Goal: Transaction & Acquisition: Purchase product/service

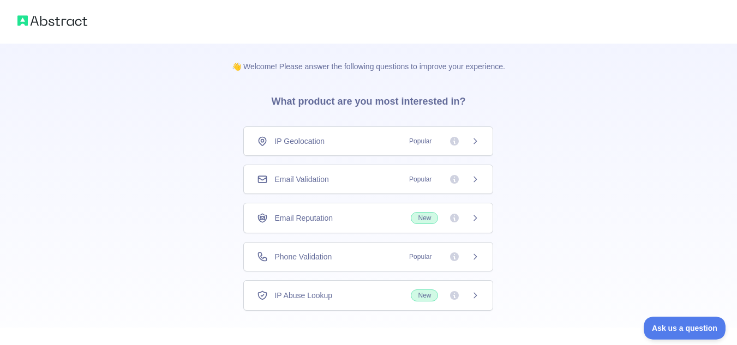
scroll to position [56, 0]
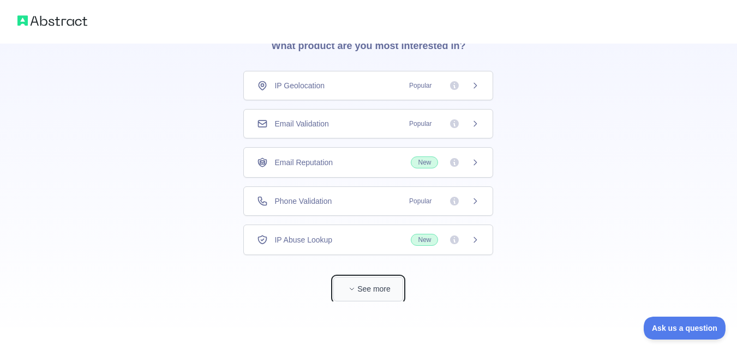
click at [368, 290] on button "See more" at bounding box center [368, 289] width 70 height 25
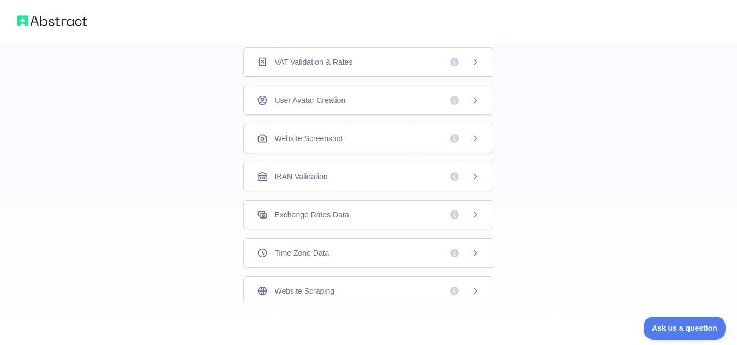
scroll to position [0, 0]
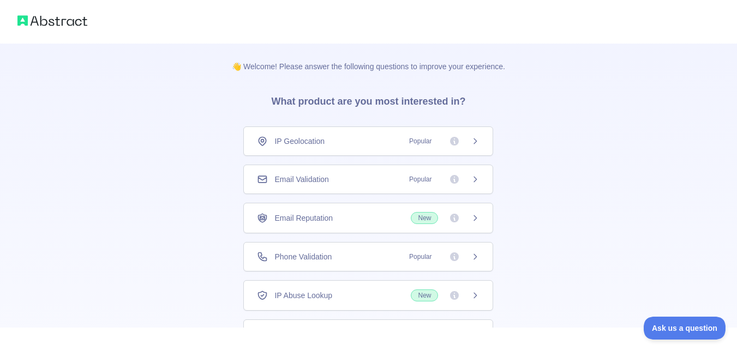
click at [45, 23] on img at bounding box center [52, 20] width 70 height 15
click at [22, 21] on img at bounding box center [52, 20] width 70 height 15
click at [394, 142] on div "IP Geolocation Popular" at bounding box center [368, 141] width 222 height 11
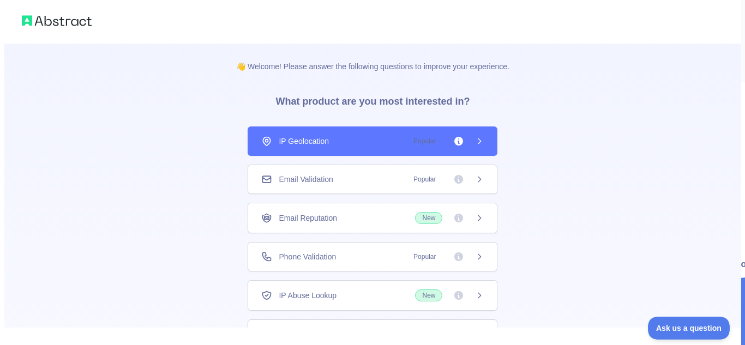
scroll to position [43, 0]
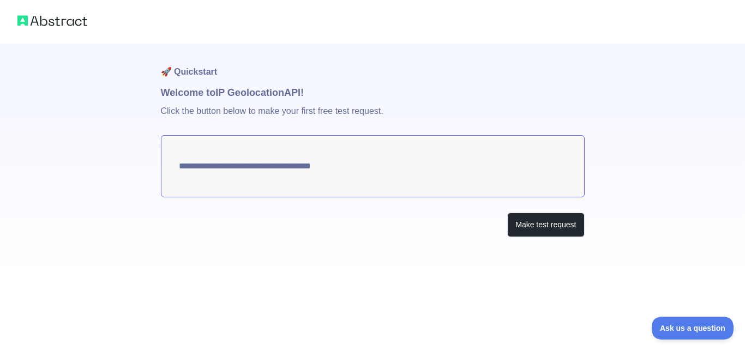
type textarea "**********"
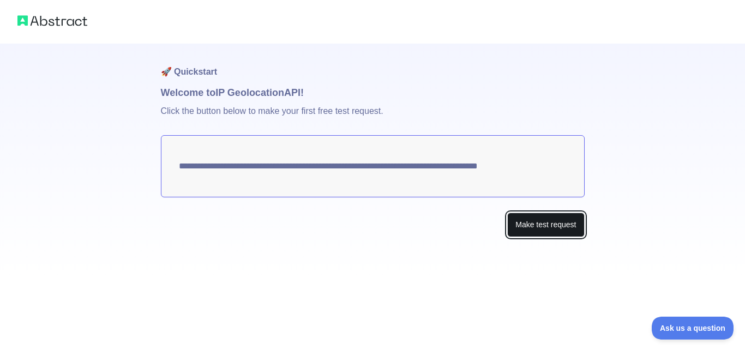
click at [515, 216] on button "Make test request" at bounding box center [545, 225] width 77 height 25
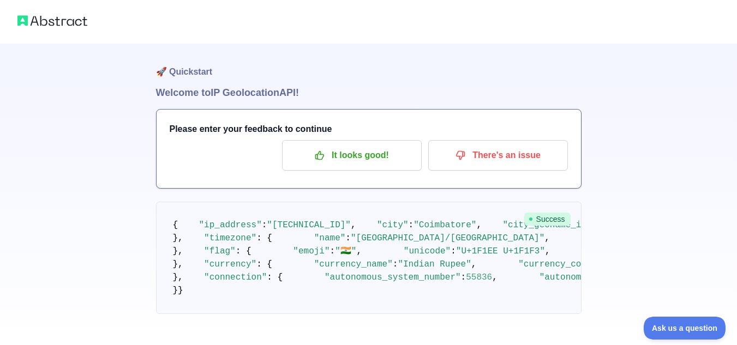
click at [54, 24] on img at bounding box center [52, 20] width 70 height 15
click at [23, 21] on img at bounding box center [52, 20] width 70 height 15
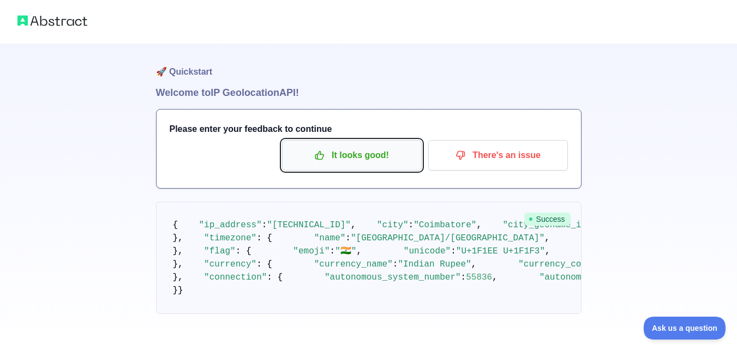
click at [368, 158] on p "It looks good!" at bounding box center [351, 155] width 123 height 19
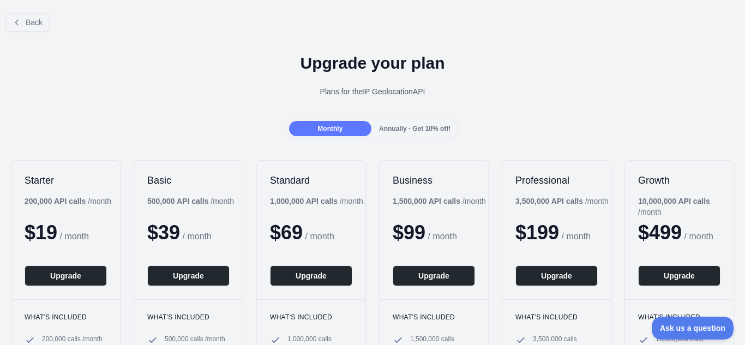
click at [18, 32] on div "Back" at bounding box center [372, 22] width 745 height 36
click at [17, 29] on button "Back" at bounding box center [27, 22] width 44 height 19
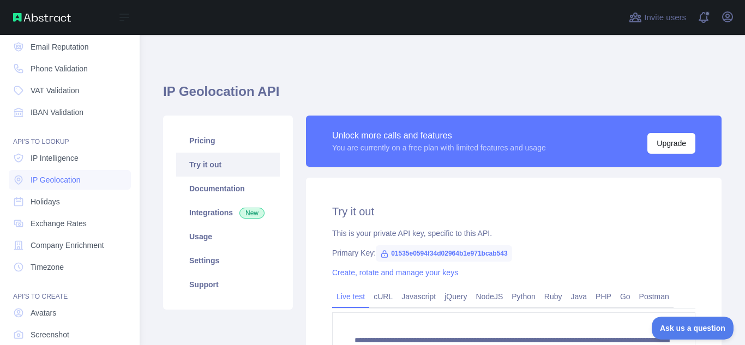
scroll to position [76, 0]
click at [64, 202] on link "Holidays" at bounding box center [70, 200] width 122 height 20
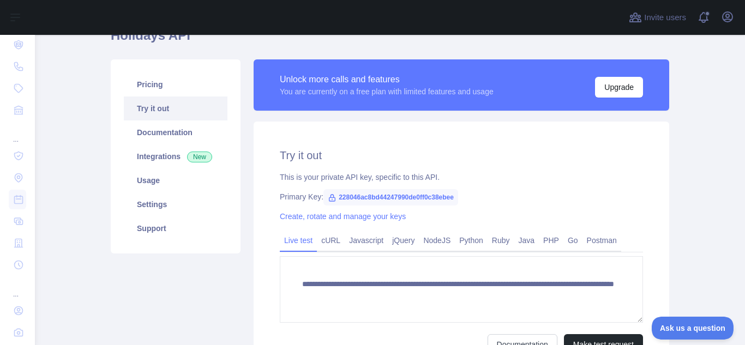
scroll to position [56, 0]
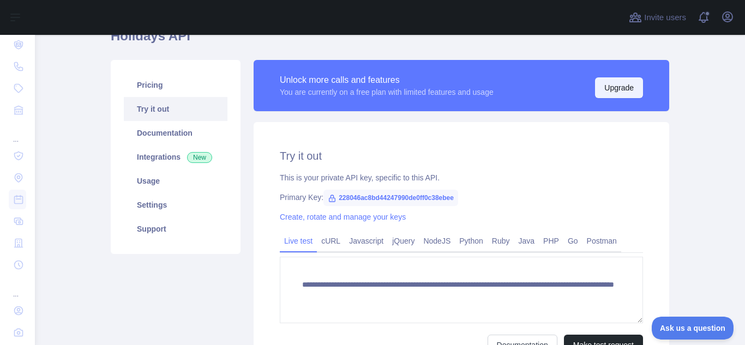
click at [614, 89] on button "Upgrade" at bounding box center [619, 87] width 48 height 21
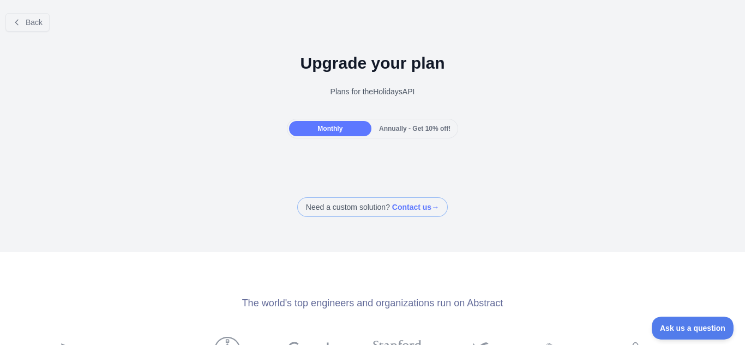
click at [406, 130] on span "Annually - Get 10% off!" at bounding box center [414, 129] width 71 height 8
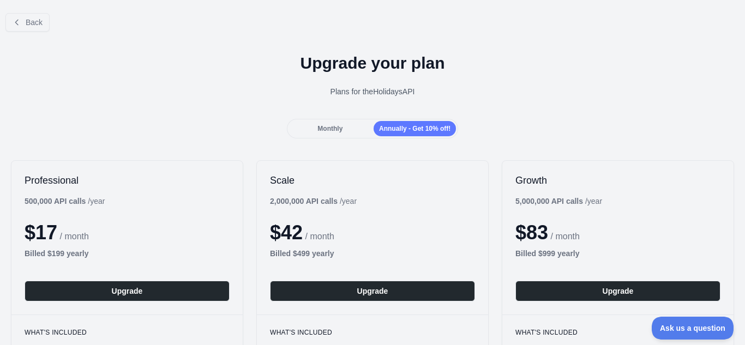
click at [318, 128] on span "Monthly" at bounding box center [329, 129] width 25 height 8
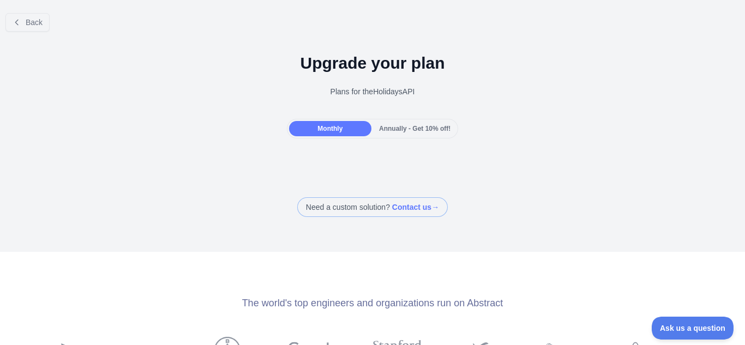
click at [339, 186] on div "Back Upgrade your plan Plans for the Holidays API Monthly Annually - Get 10% of…" at bounding box center [372, 110] width 745 height 213
click at [425, 125] on span "Annually - Get 10% off!" at bounding box center [414, 129] width 71 height 8
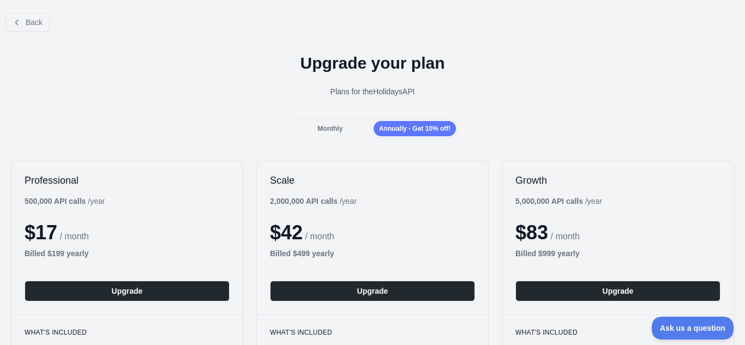
click at [98, 244] on div "$ 17 / month" at bounding box center [127, 233] width 205 height 22
click at [323, 131] on span "Monthly" at bounding box center [329, 129] width 25 height 8
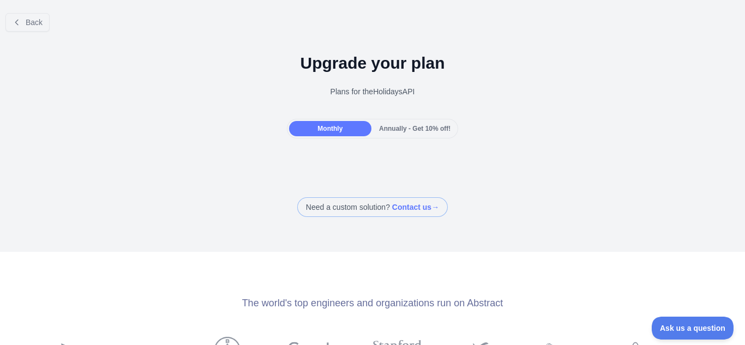
click at [32, 9] on div "Back" at bounding box center [372, 22] width 745 height 36
click at [30, 15] on button "Back" at bounding box center [27, 22] width 44 height 19
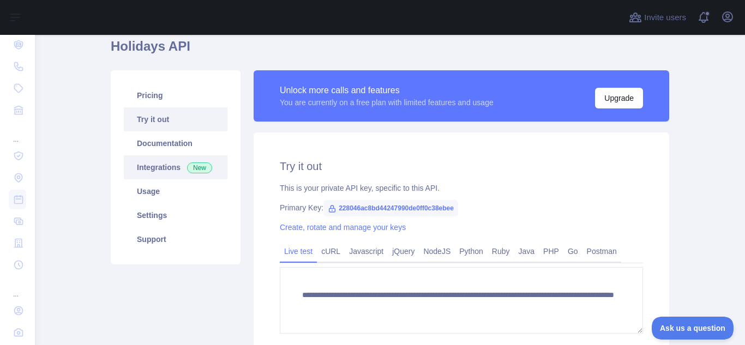
click at [178, 165] on link "Integrations New" at bounding box center [176, 167] width 104 height 24
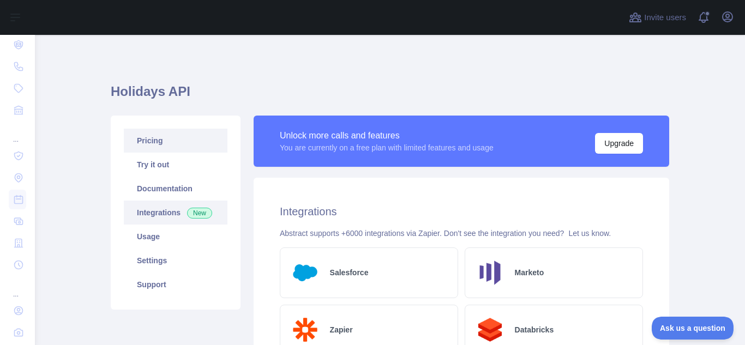
click at [180, 147] on link "Pricing" at bounding box center [176, 141] width 104 height 24
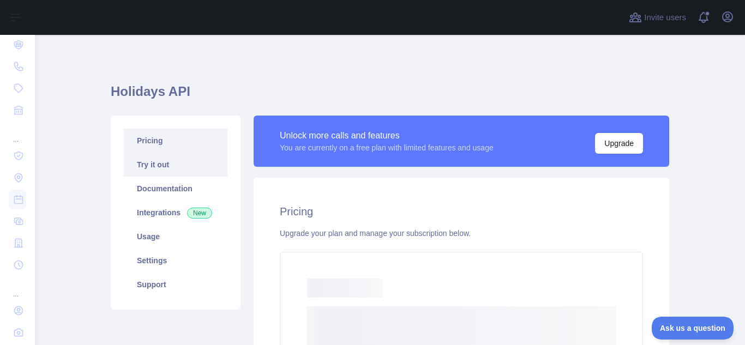
click at [180, 161] on link "Try it out" at bounding box center [176, 165] width 104 height 24
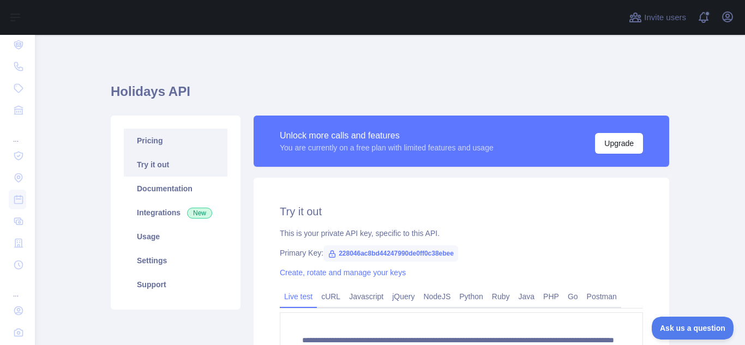
click at [199, 145] on link "Pricing" at bounding box center [176, 141] width 104 height 24
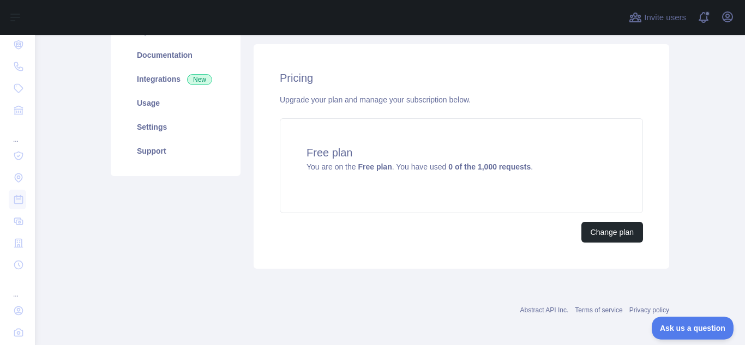
scroll to position [134, 0]
click at [595, 236] on button "Change plan" at bounding box center [612, 231] width 62 height 21
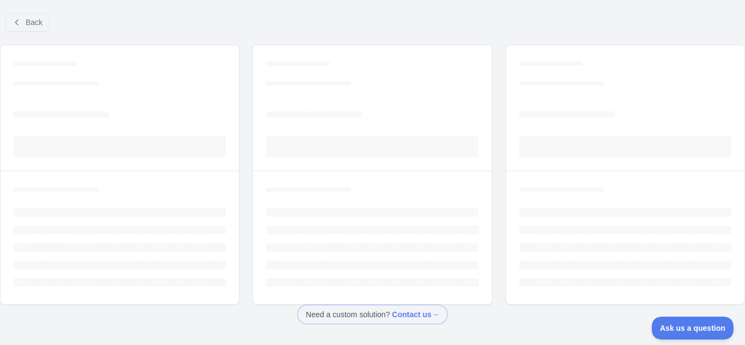
scroll to position [45, 0]
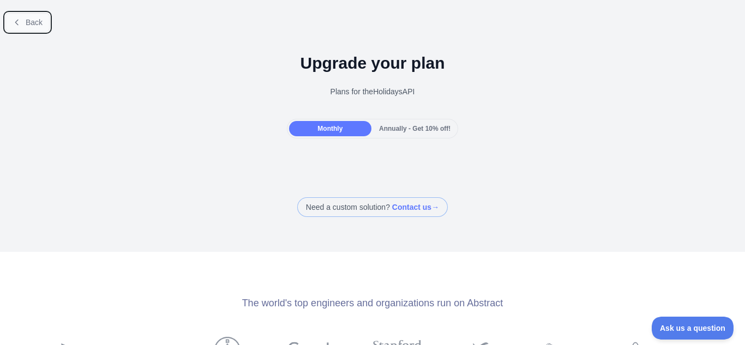
click at [29, 20] on span "Back" at bounding box center [34, 22] width 17 height 9
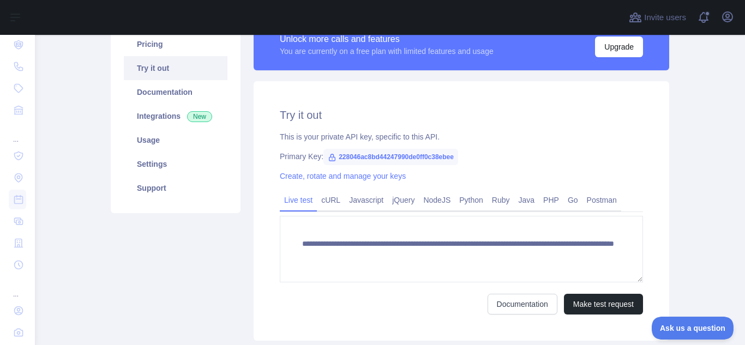
scroll to position [8, 0]
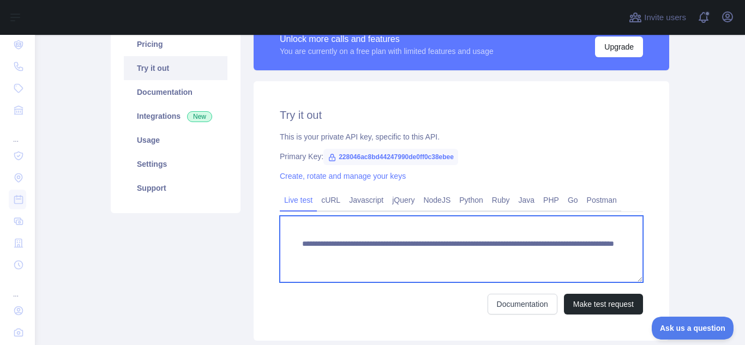
drag, startPoint x: 326, startPoint y: 259, endPoint x: 292, endPoint y: 236, distance: 41.1
click at [292, 236] on textarea "**********" at bounding box center [461, 249] width 363 height 67
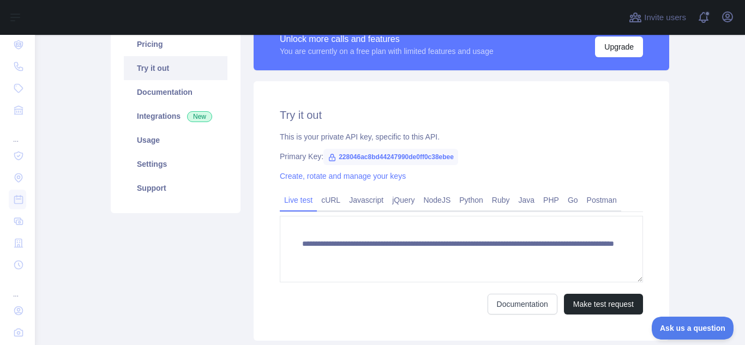
click at [731, 56] on main "**********" at bounding box center [390, 190] width 710 height 310
